Goal: Task Accomplishment & Management: Complete application form

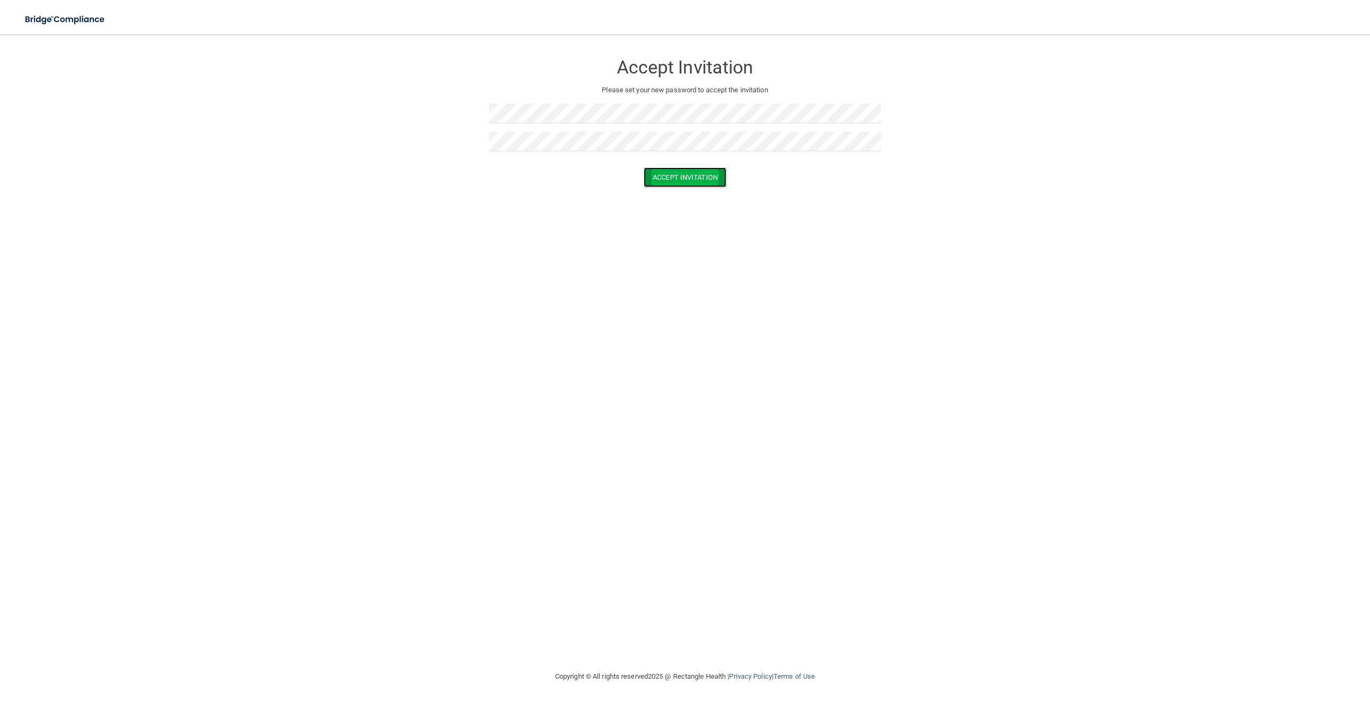
click at [686, 169] on button "Accept Invitation" at bounding box center [685, 177] width 83 height 20
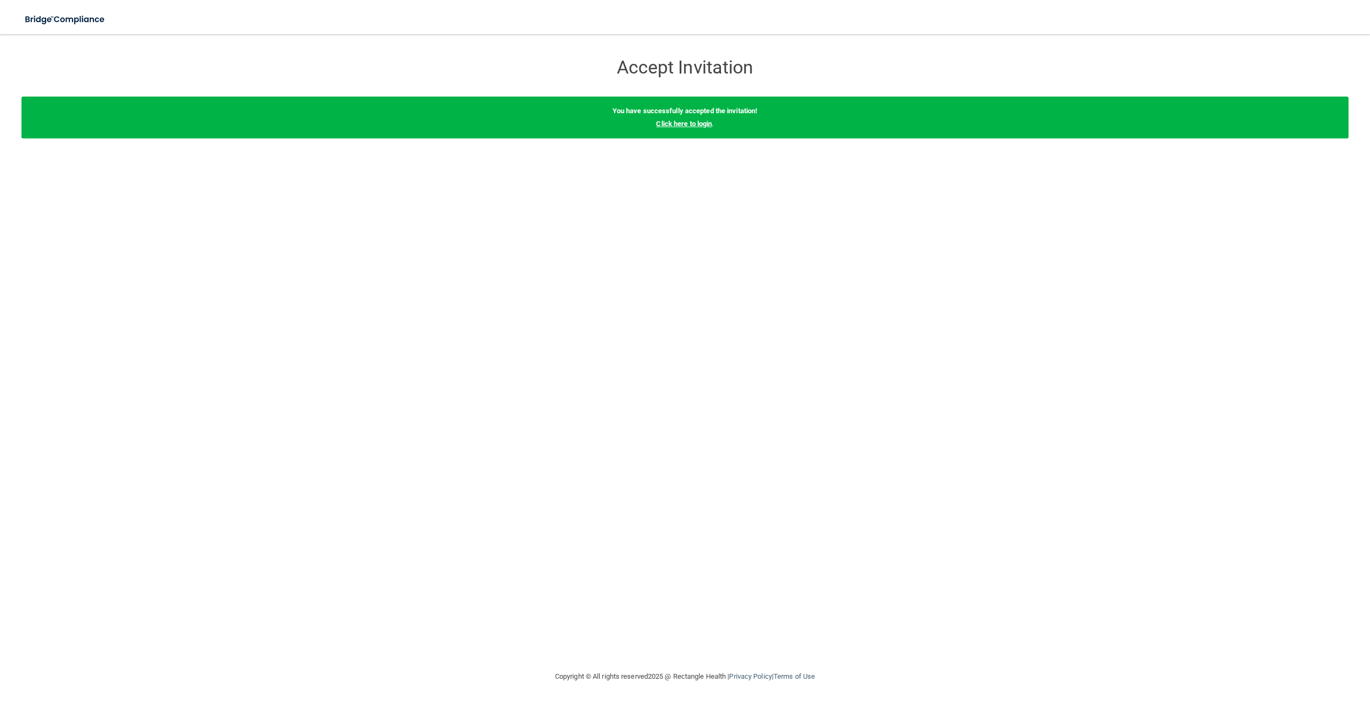
click at [680, 126] on link "Click here to login" at bounding box center [684, 124] width 56 height 8
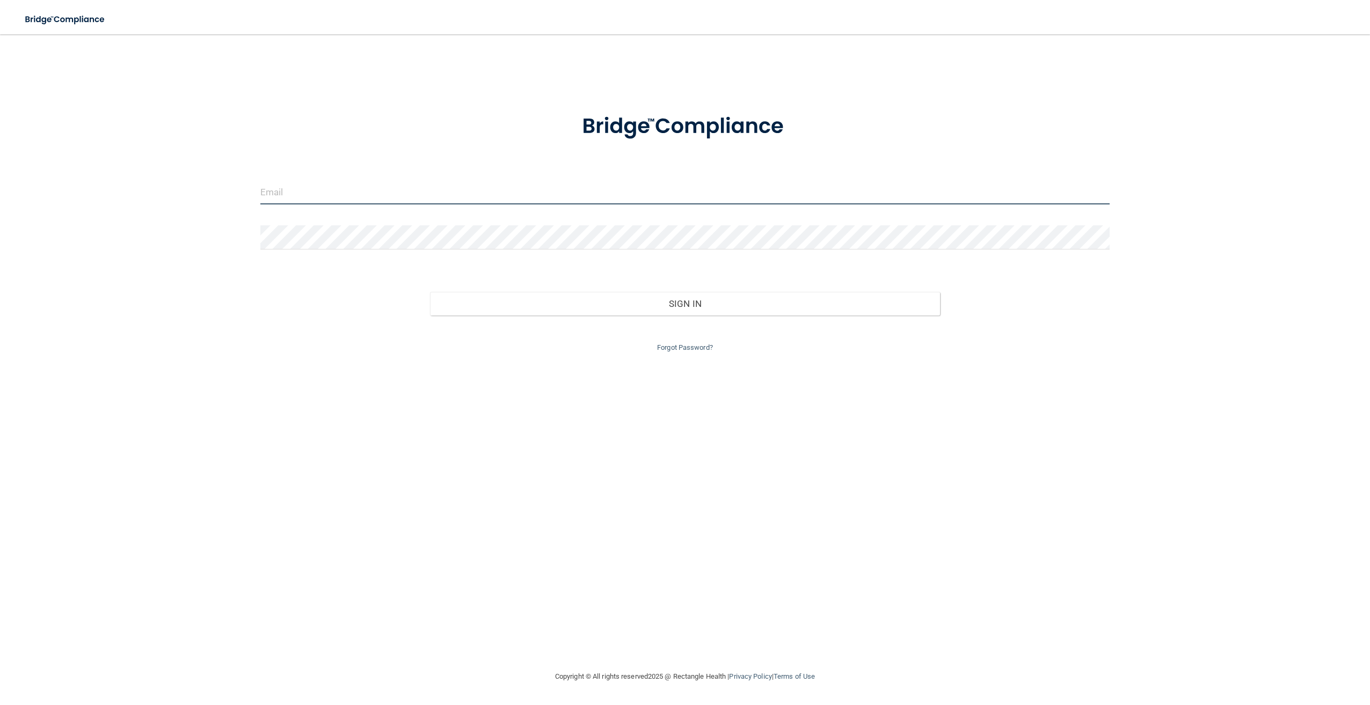
click at [299, 198] on input "email" at bounding box center [684, 192] width 849 height 24
type input "[PERSON_NAME][EMAIL_ADDRESS][DOMAIN_NAME]"
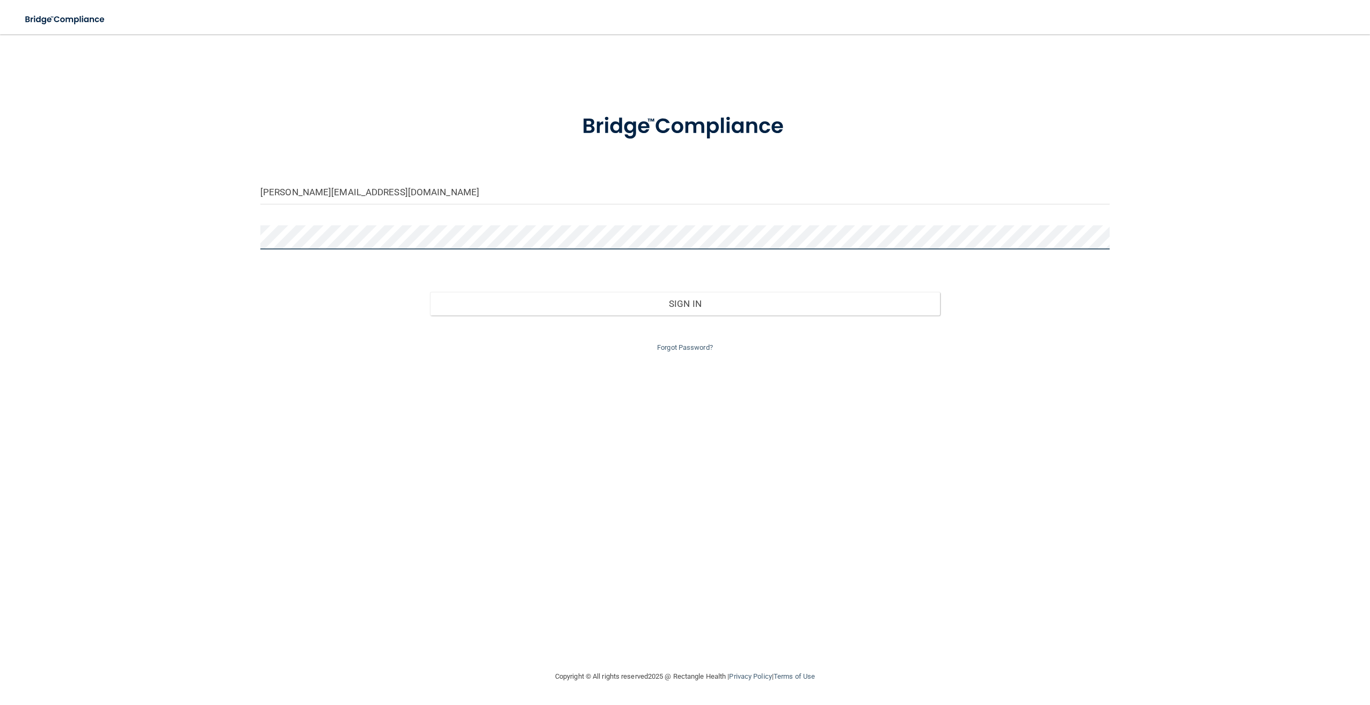
click at [430, 292] on button "Sign In" at bounding box center [684, 304] width 509 height 24
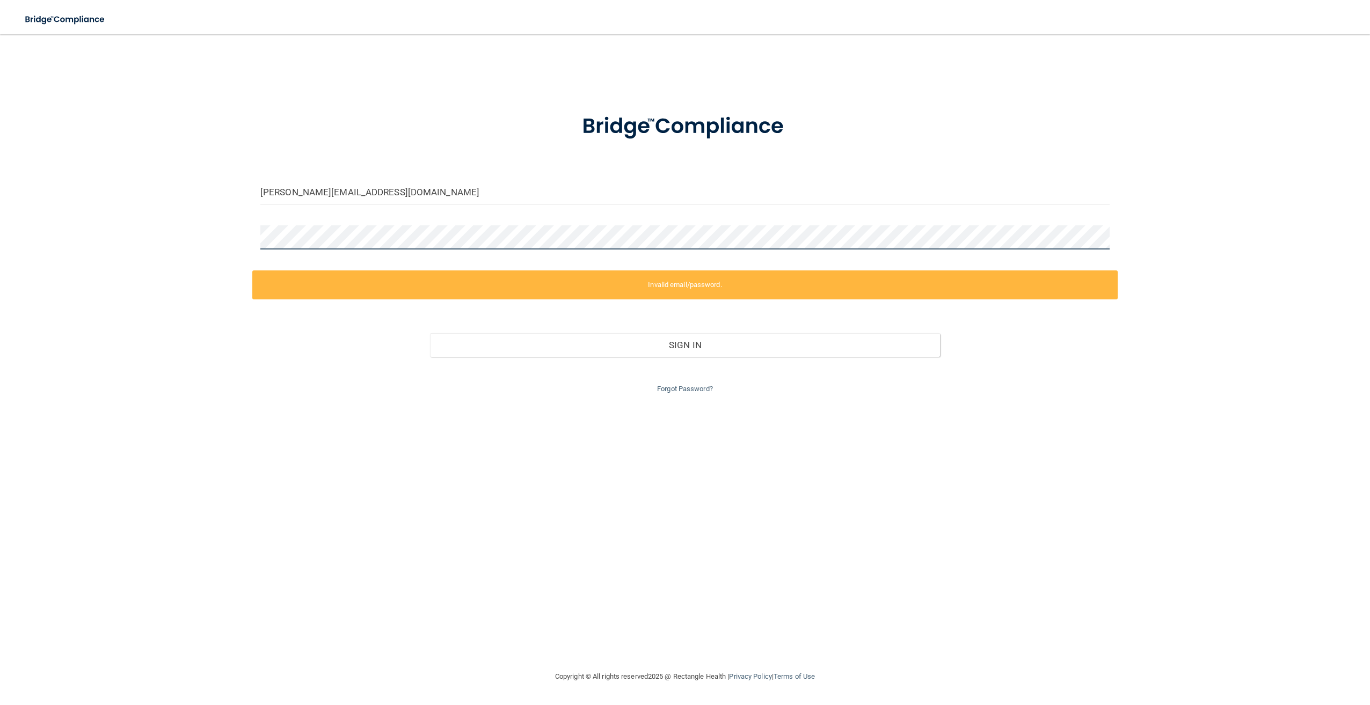
click at [122, 211] on div "[PERSON_NAME][EMAIL_ADDRESS][DOMAIN_NAME] Invalid email/password. You don't hav…" at bounding box center [684, 352] width 1327 height 615
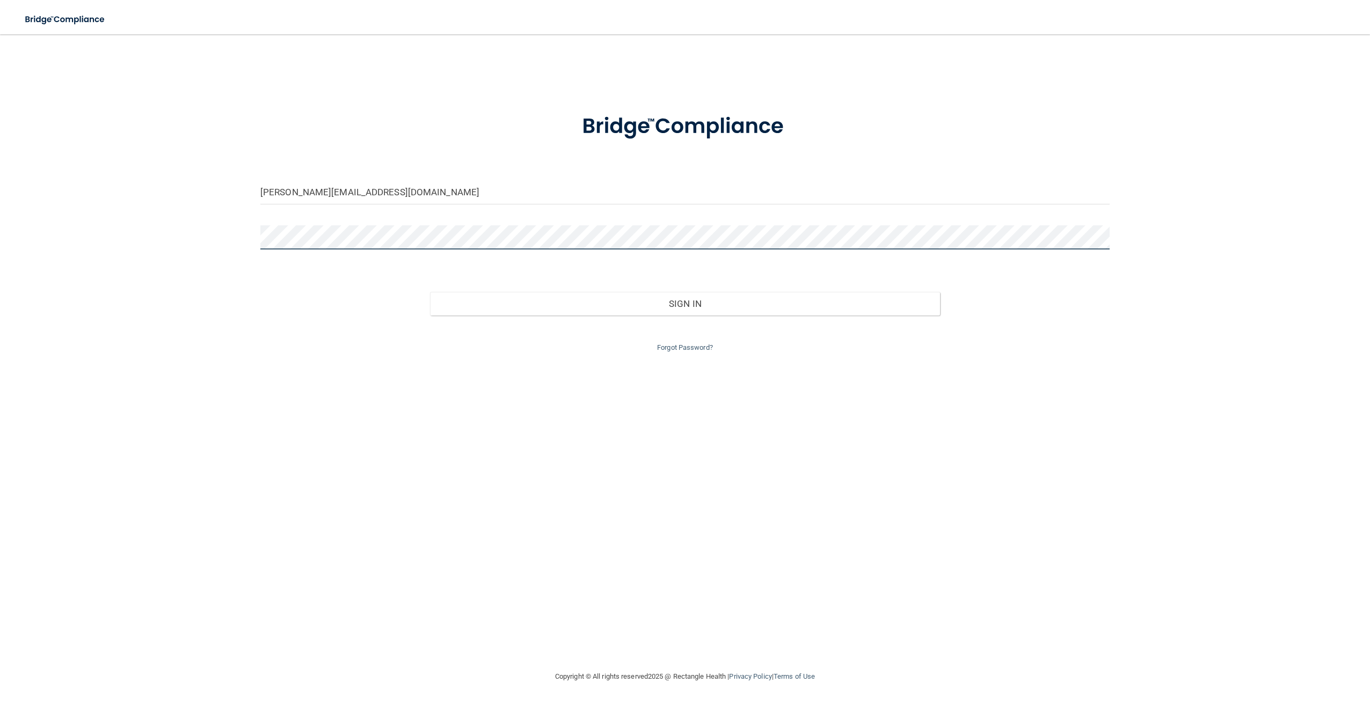
click at [430, 292] on button "Sign In" at bounding box center [684, 304] width 509 height 24
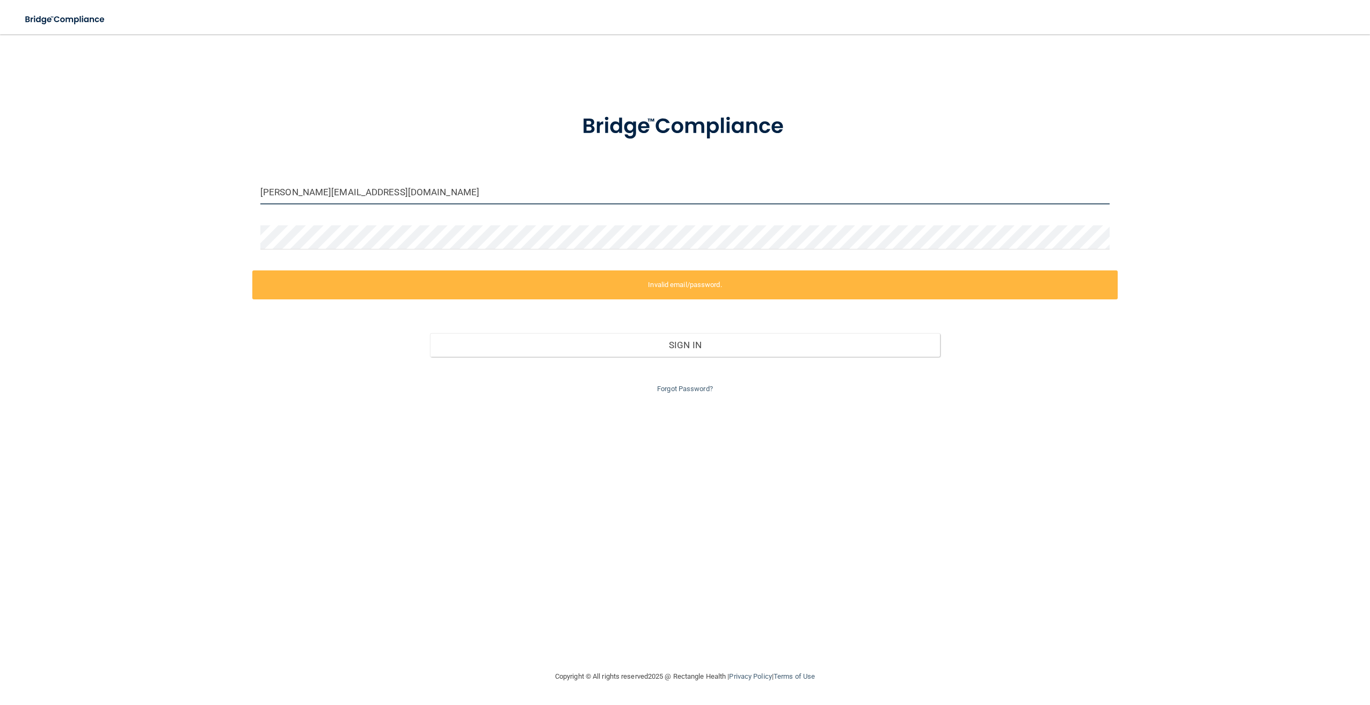
click at [432, 182] on input "[PERSON_NAME][EMAIL_ADDRESS][DOMAIN_NAME]" at bounding box center [684, 192] width 849 height 24
click at [429, 194] on input "[PERSON_NAME][EMAIL_ADDRESS][DOMAIN_NAME]" at bounding box center [684, 192] width 849 height 24
drag, startPoint x: 423, startPoint y: 192, endPoint x: 0, endPoint y: 115, distance: 429.9
click at [54, 152] on div "[PERSON_NAME][EMAIL_ADDRESS][DOMAIN_NAME] Invalid email/password. You don't hav…" at bounding box center [684, 352] width 1327 height 615
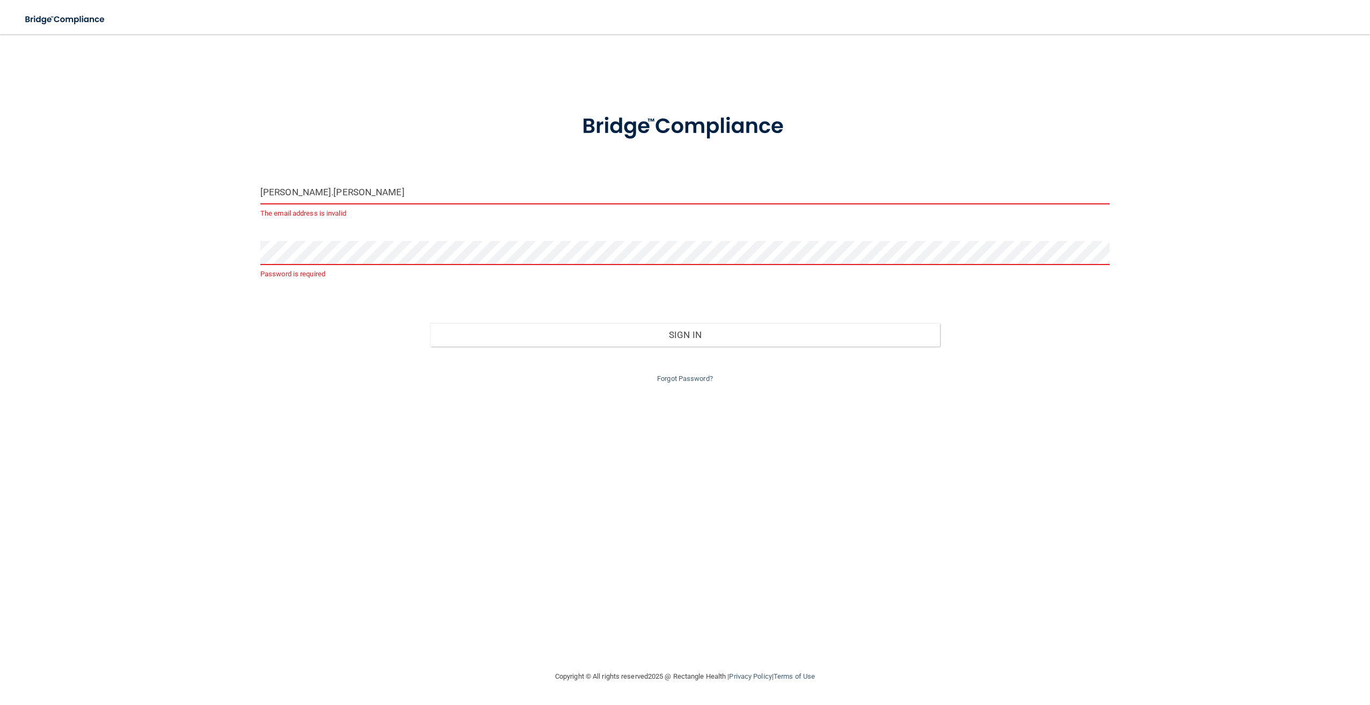
click at [332, 194] on input "[PERSON_NAME].[PERSON_NAME]" at bounding box center [684, 192] width 849 height 24
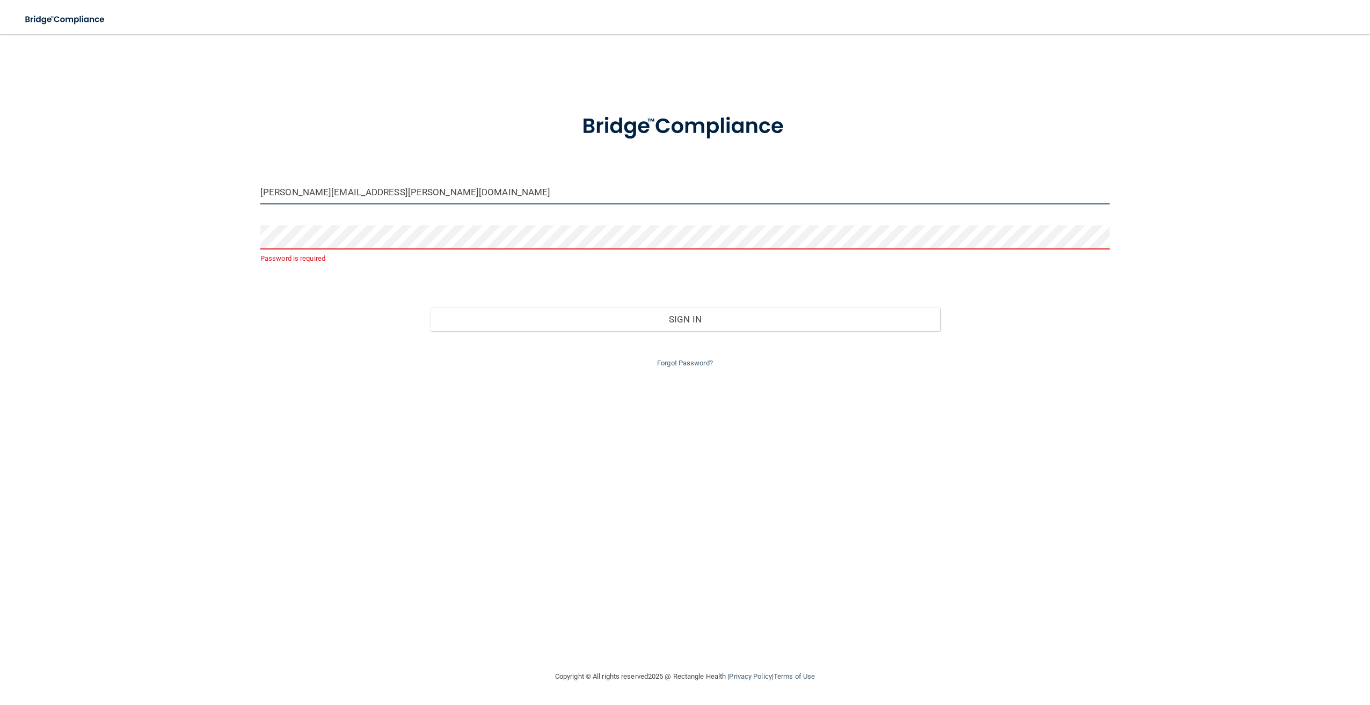
type input "[PERSON_NAME][EMAIL_ADDRESS][PERSON_NAME][DOMAIN_NAME]"
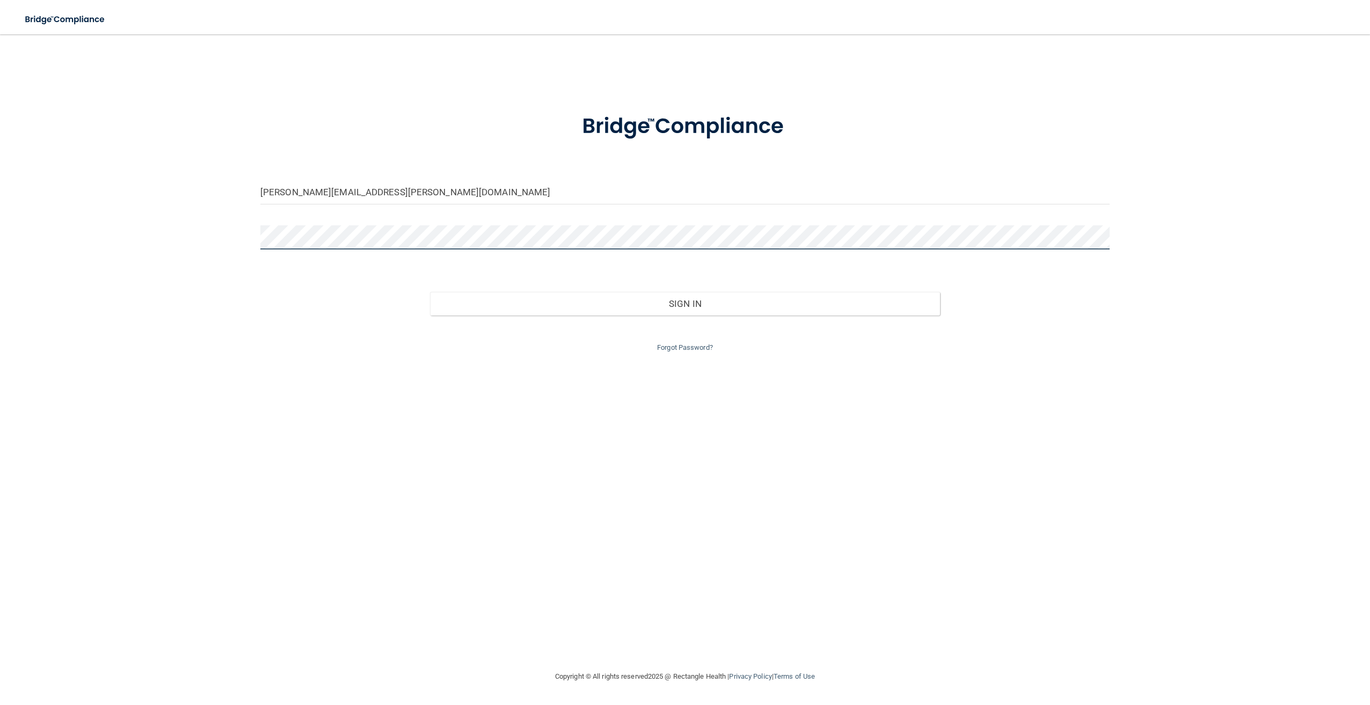
click at [430, 292] on button "Sign In" at bounding box center [684, 304] width 509 height 24
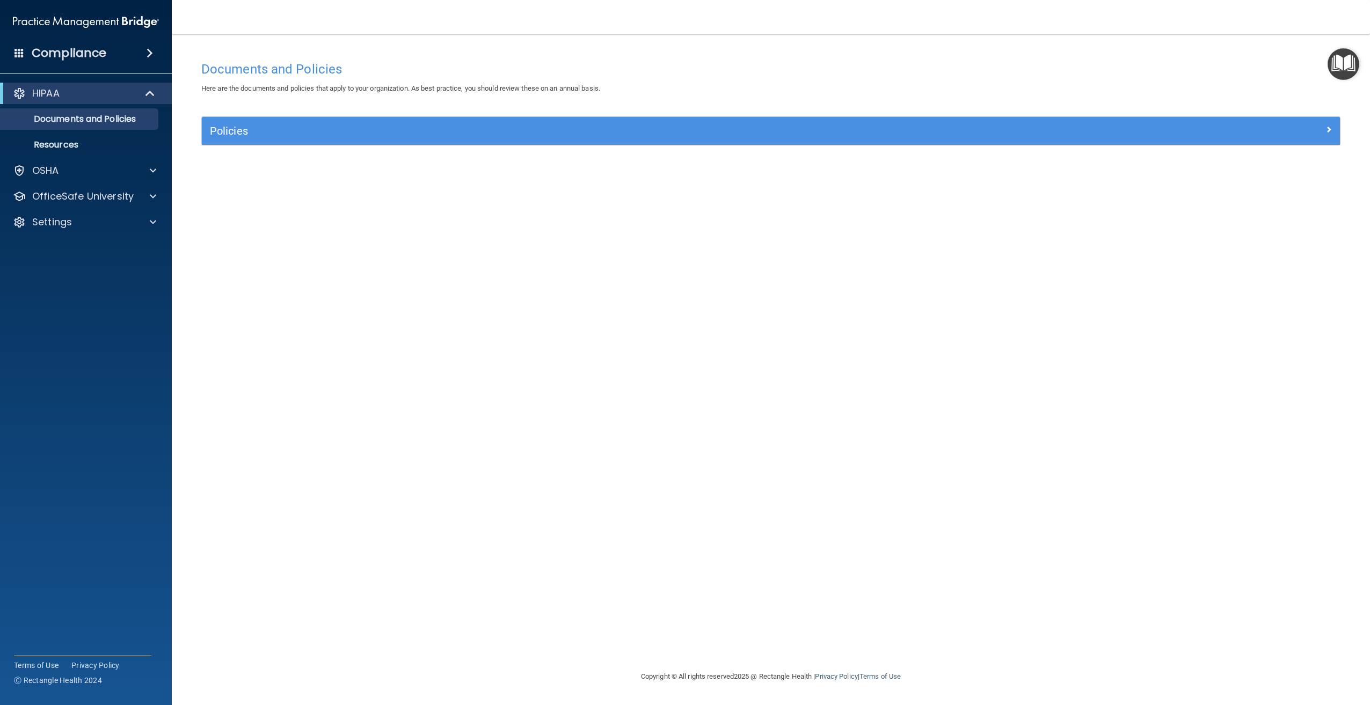
click at [635, 200] on div "Documents and Policies Here are the documents and policies that apply to your o…" at bounding box center [770, 363] width 1155 height 615
click at [47, 169] on p "OSHA" at bounding box center [45, 170] width 27 height 13
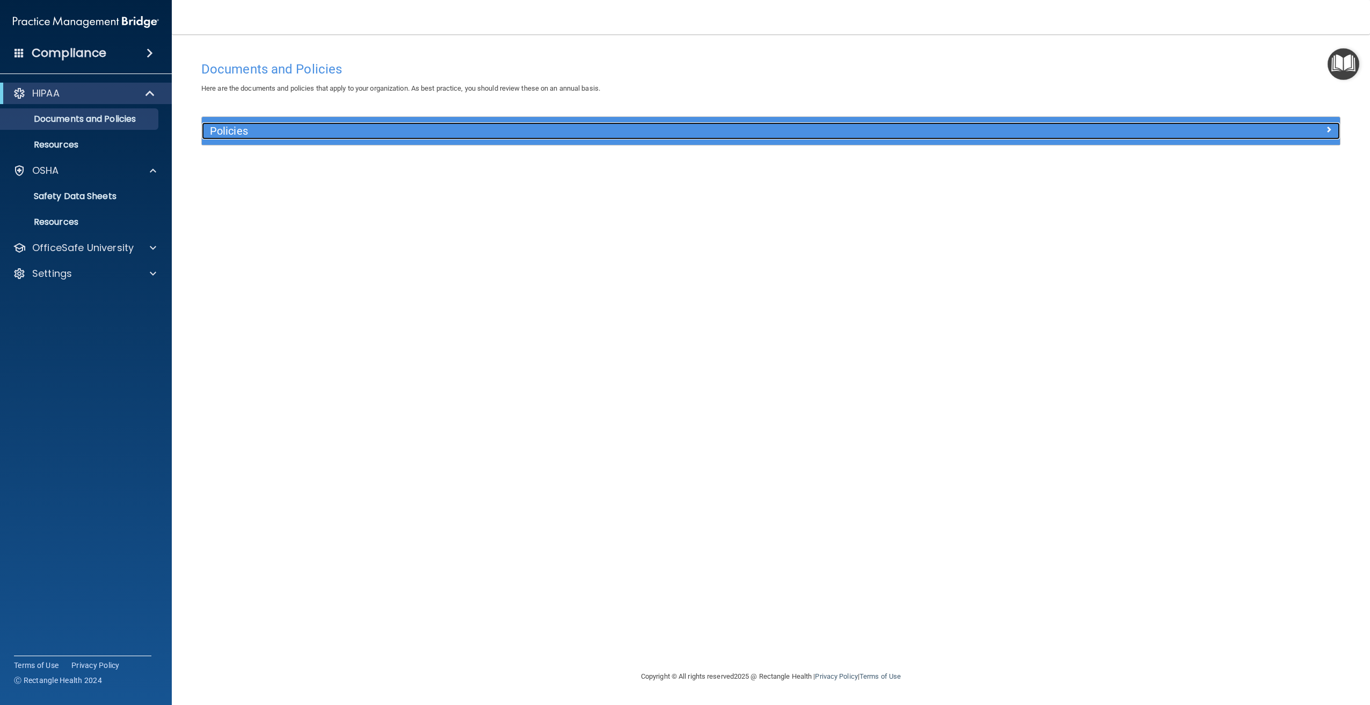
click at [240, 132] on h5 "Policies" at bounding box center [628, 131] width 837 height 12
